Goal: Navigation & Orientation: Find specific page/section

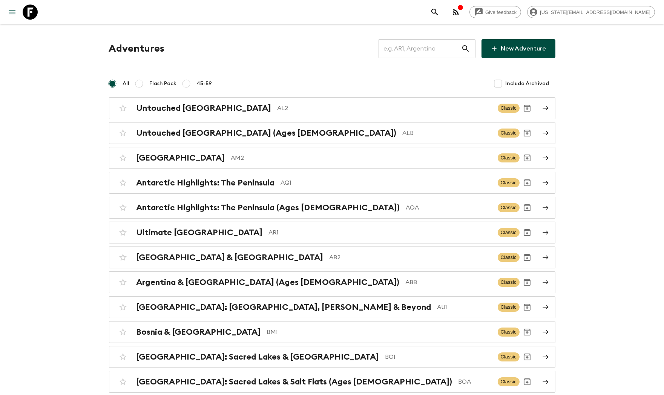
click at [424, 43] on input "text" at bounding box center [420, 48] width 83 height 21
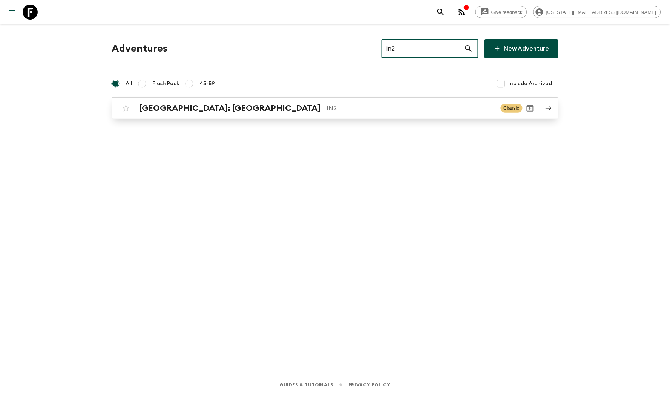
type input "in2"
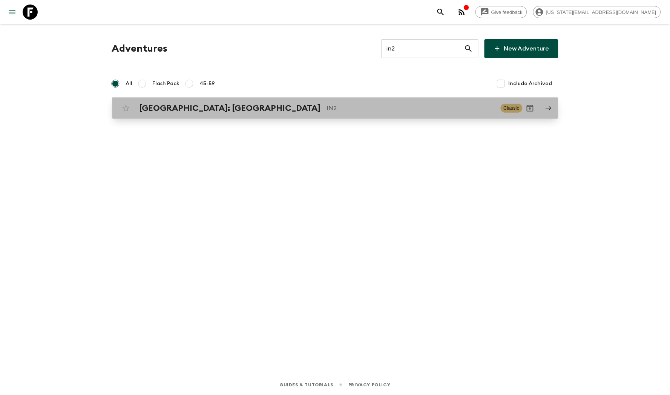
click at [327, 108] on p "IN2" at bounding box center [411, 108] width 168 height 9
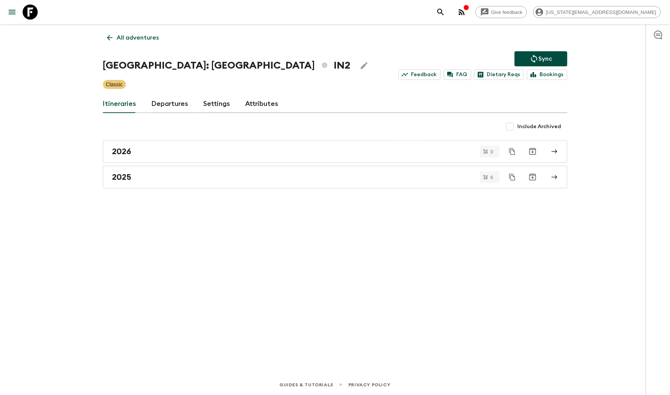
click at [116, 38] on link "All adventures" at bounding box center [133, 37] width 60 height 15
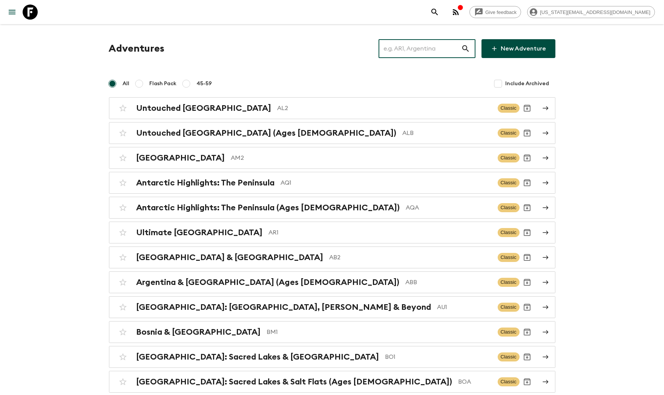
click at [418, 39] on input "text" at bounding box center [420, 48] width 83 height 21
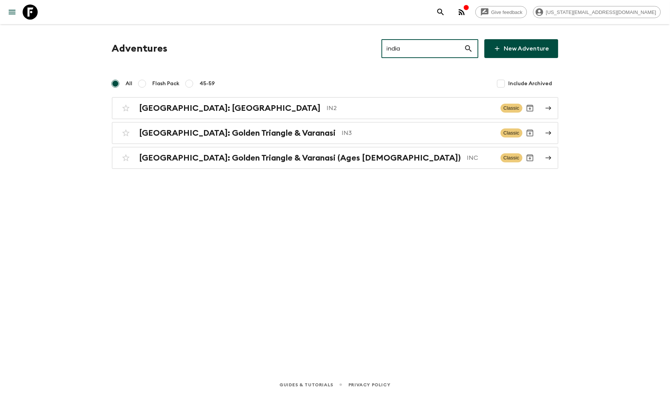
type input "india"
